Goal: Task Accomplishment & Management: Manage account settings

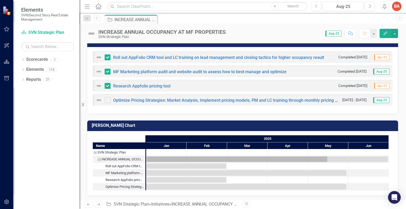
scroll to position [188, 0]
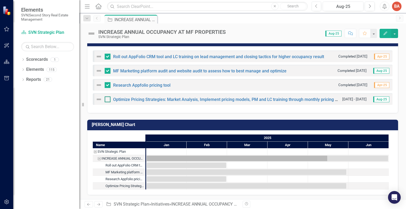
click at [108, 100] on div at bounding box center [108, 100] width 6 height 6
click at [108, 100] on input "checkbox" at bounding box center [106, 98] width 3 height 3
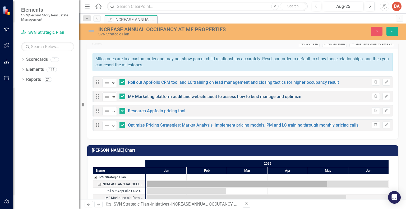
checkbox input "true"
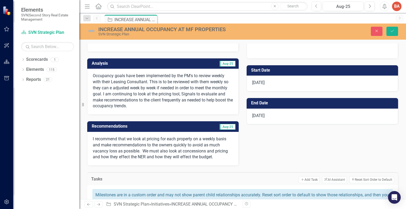
scroll to position [53, 0]
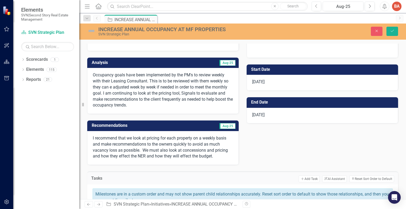
click at [272, 115] on div "[DATE]" at bounding box center [323, 116] width 152 height 16
click at [258, 116] on span "[DATE]" at bounding box center [258, 114] width 12 height 5
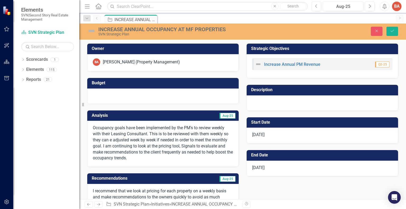
scroll to position [0, 0]
click at [391, 30] on icon "Save" at bounding box center [392, 31] width 5 height 4
checkbox input "false"
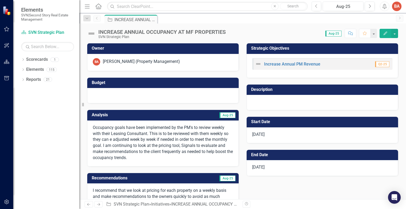
checkbox input "false"
checkbox input "true"
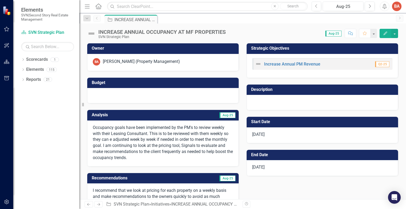
checkbox input "true"
click at [98, 7] on icon at bounding box center [98, 6] width 6 height 6
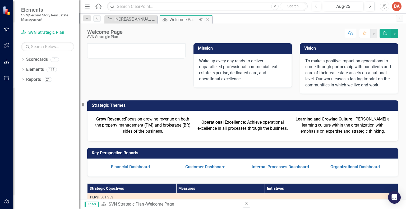
click at [177, 22] on div "Welcome Page" at bounding box center [184, 19] width 28 height 7
click at [168, 20] on div "Scorecard Welcome Page Pin Close" at bounding box center [186, 19] width 50 height 7
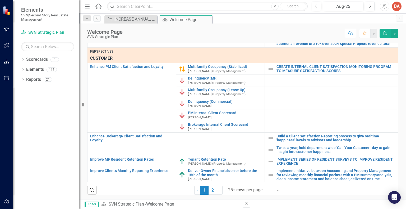
scroll to position [264, 0]
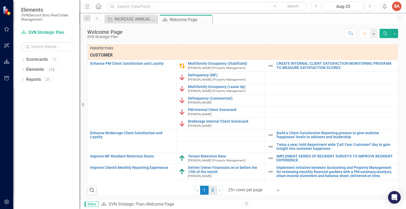
click at [212, 194] on link "2" at bounding box center [213, 190] width 8 height 9
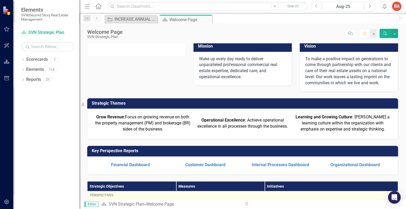
scroll to position [0, 0]
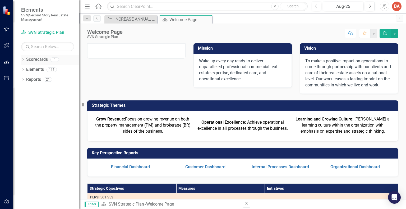
click at [56, 60] on div "1" at bounding box center [55, 59] width 8 height 4
click at [52, 68] on div "115" at bounding box center [52, 69] width 10 height 4
click at [88, 6] on icon "button" at bounding box center [87, 6] width 5 height 4
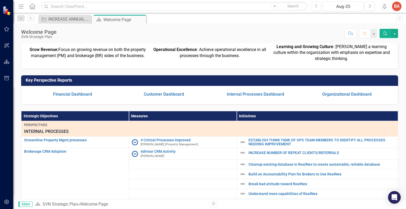
scroll to position [79, 0]
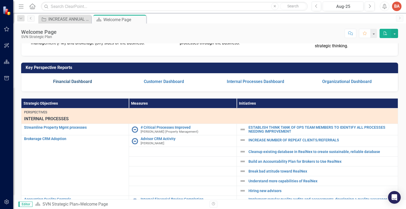
click at [81, 84] on link "Financial Dashboard" at bounding box center [72, 81] width 39 height 5
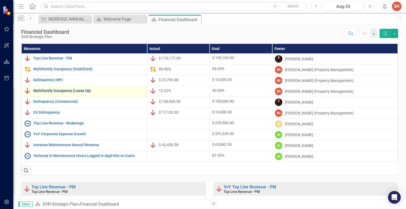
click at [50, 91] on link "Multifamily Occupancy (Lease Up)" at bounding box center [88, 91] width 111 height 4
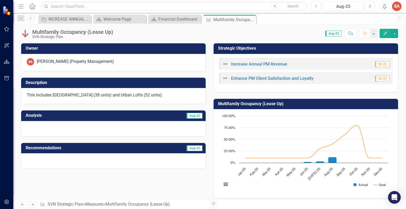
click at [188, 116] on span "Aug-25" at bounding box center [194, 116] width 16 height 6
click at [34, 115] on h3 "Analysis" at bounding box center [69, 115] width 87 height 5
drag, startPoint x: 34, startPoint y: 115, endPoint x: 36, endPoint y: 123, distance: 8.1
click at [34, 115] on h3 "Analysis" at bounding box center [69, 115] width 87 height 5
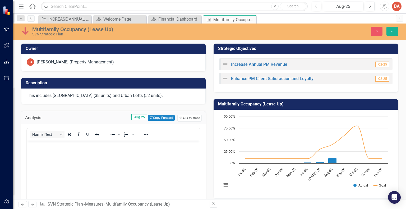
click at [34, 147] on p "Rich Text Area. Press ALT-0 for help." at bounding box center [113, 145] width 170 height 6
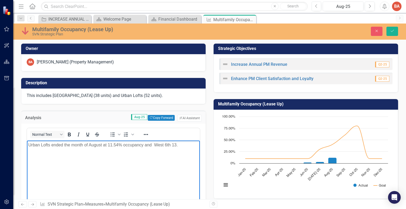
click at [36, 147] on p "Urban Lofts ended the month of August at 11.54% occupancy and West 6th 13." at bounding box center [113, 145] width 170 height 6
click at [178, 144] on p "Urban Lofts ended the month of August at 11.54% occupancy and West 6th 13." at bounding box center [113, 145] width 170 height 6
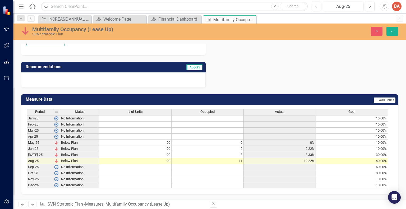
scroll to position [201, 0]
click at [54, 65] on h3 "Recommendations" at bounding box center [86, 67] width 121 height 5
click at [189, 67] on span "Aug-25" at bounding box center [194, 68] width 16 height 6
click at [52, 65] on h3 "Recommendations" at bounding box center [86, 67] width 121 height 5
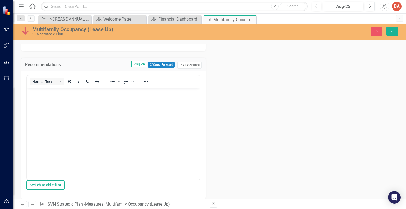
scroll to position [0, 0]
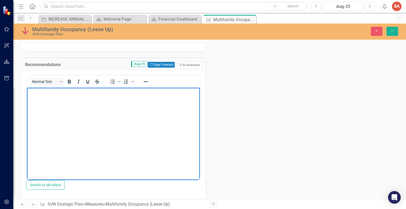
click at [34, 92] on p "Rich Text Area. Press ALT-0 for help." at bounding box center [113, 92] width 170 height 6
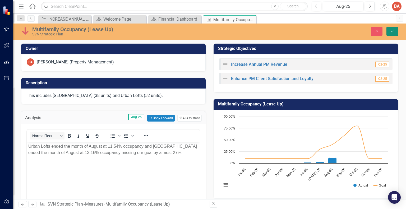
click at [393, 32] on icon "Save" at bounding box center [392, 31] width 5 height 4
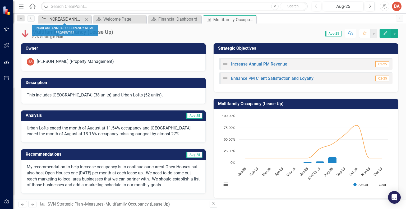
click at [57, 16] on div "INCREASE ANNUAL OCCUPANCY AT MF PROPERTIES" at bounding box center [65, 19] width 35 height 7
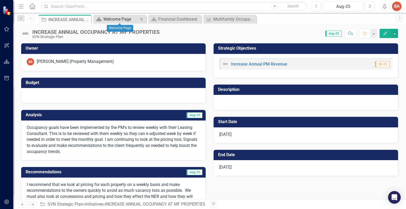
click at [108, 20] on div "Welcome Page" at bounding box center [120, 19] width 35 height 7
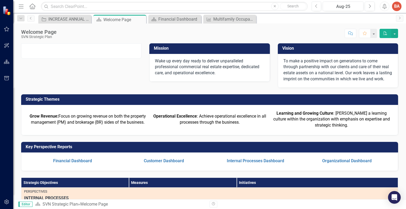
scroll to position [79, 0]
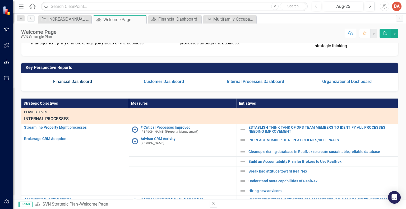
click at [78, 84] on link "Financial Dashboard" at bounding box center [72, 81] width 39 height 5
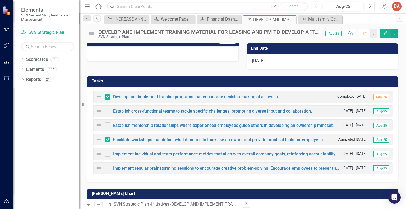
scroll to position [106, 0]
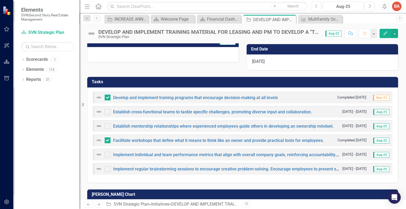
click at [98, 126] on img at bounding box center [99, 126] width 6 height 6
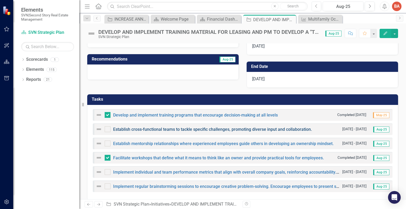
scroll to position [84, 0]
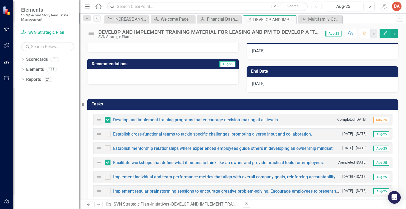
click at [98, 119] on img at bounding box center [99, 120] width 6 height 6
click at [98, 133] on img at bounding box center [99, 134] width 6 height 6
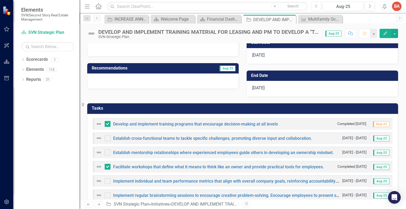
scroll to position [159, 0]
